Goal: Transaction & Acquisition: Purchase product/service

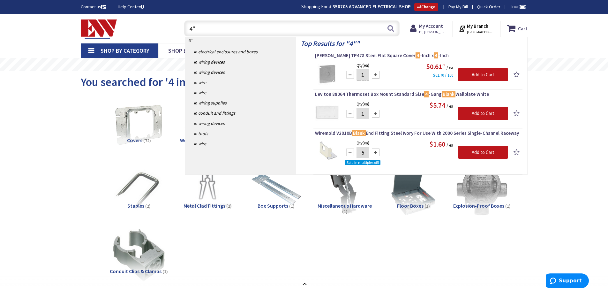
type input "4"
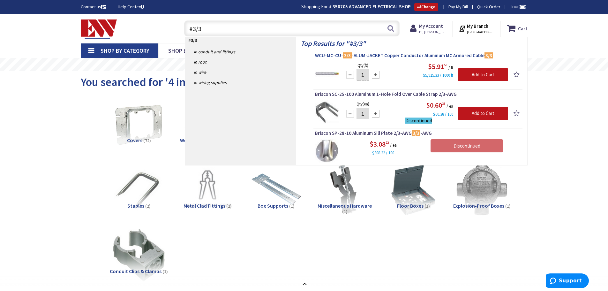
type input "#3/3"
click at [412, 56] on span "WCU-MC-CU- 3/3 -ALUM-JACKET Copper Conductor Aluminum MC Armored Cable 3/3" at bounding box center [418, 55] width 206 height 6
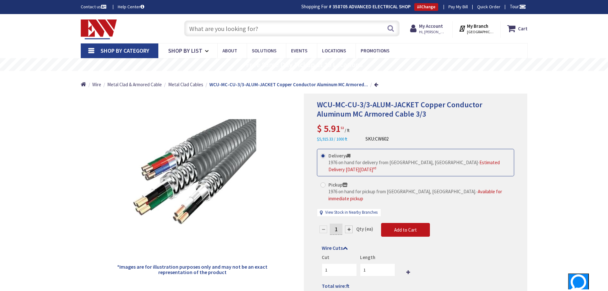
click at [195, 28] on input "text" at bounding box center [292, 28] width 216 height 16
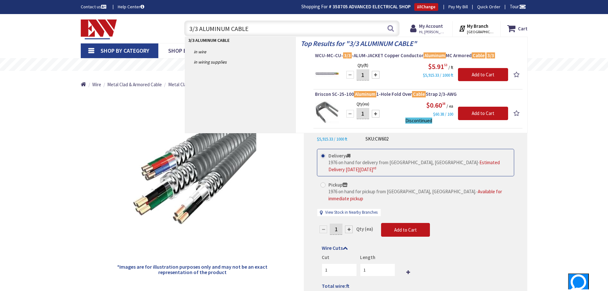
type input "3/3 ALUMINUM CABLE"
